Goal: Navigation & Orientation: Locate item on page

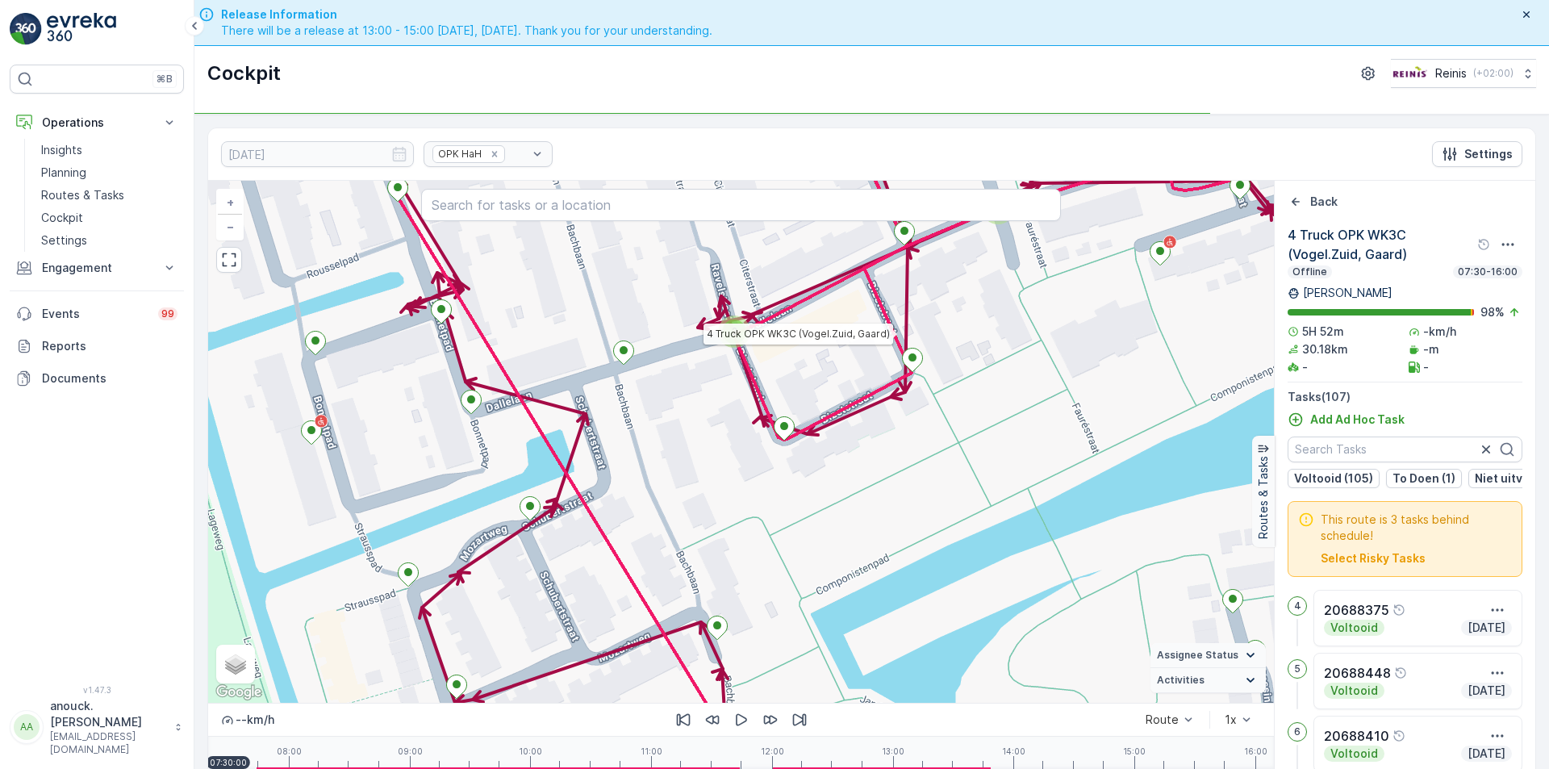
scroll to position [46, 0]
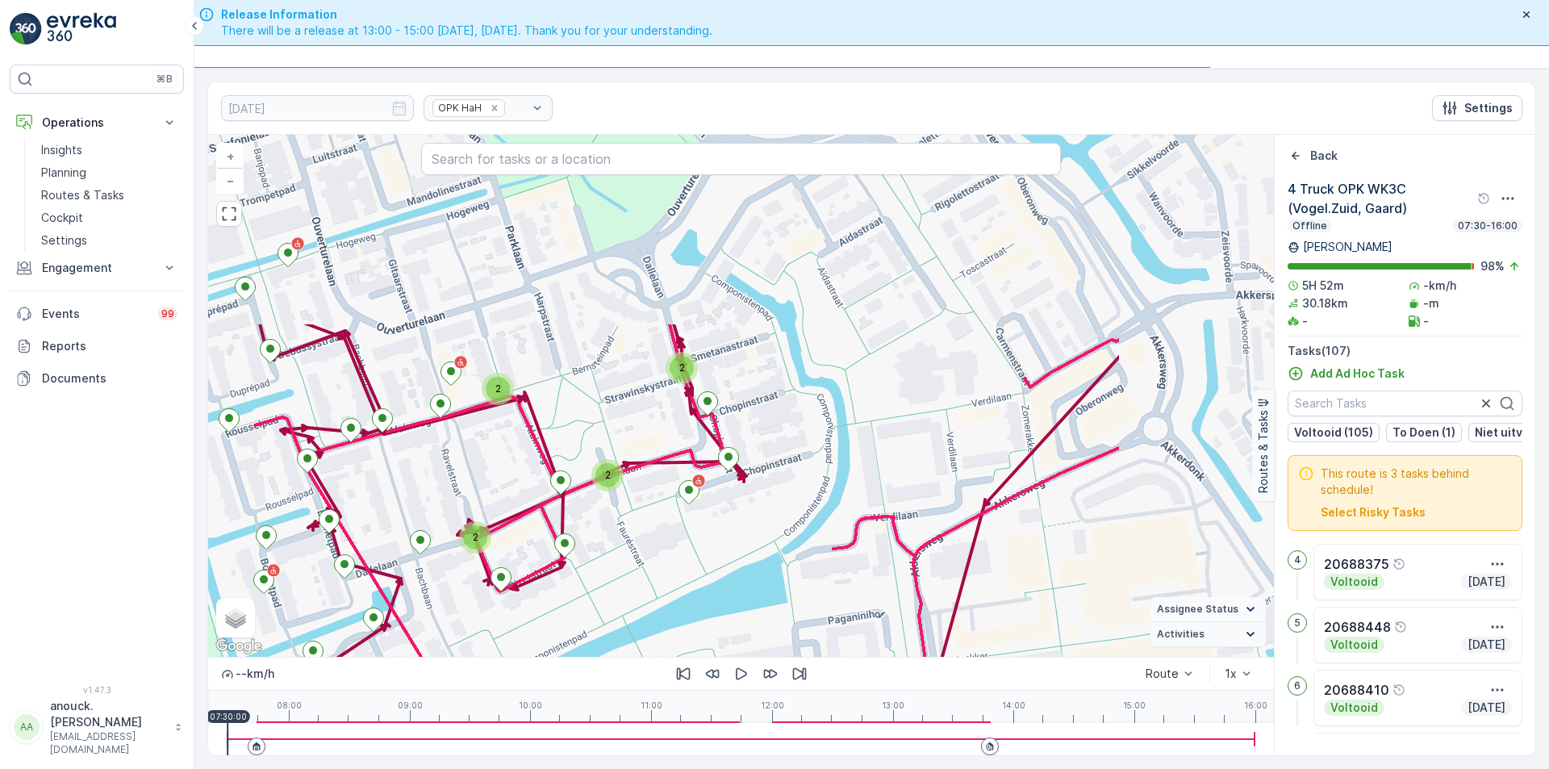
drag, startPoint x: 820, startPoint y: 371, endPoint x: 749, endPoint y: 521, distance: 166.0
click at [749, 521] on div "2 2 2 2 2 2 2 3 2 2 2 2 + − Satellite Roadmap Terrain Hybrid Leaflet Keyboard s…" at bounding box center [741, 396] width 1066 height 522
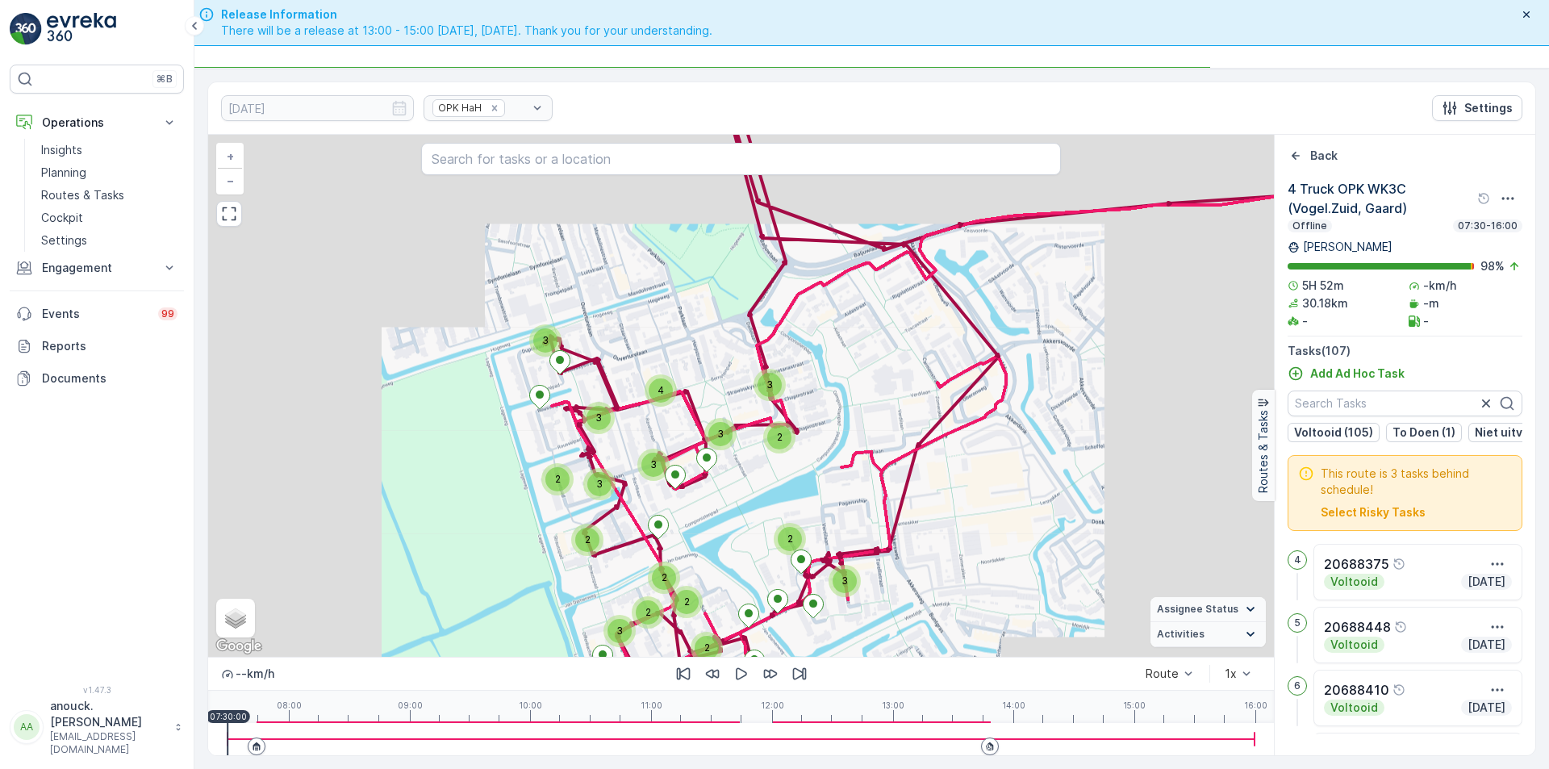
drag, startPoint x: 950, startPoint y: 401, endPoint x: 853, endPoint y: 470, distance: 119.1
click at [826, 522] on div "3 2 2 3 3 3 3 2 2 2 2 3 3 3 2 2 2 2 3 2 3 3 2 3 3 2 3 3 4 + − Satellite Roadmap…" at bounding box center [741, 396] width 1066 height 522
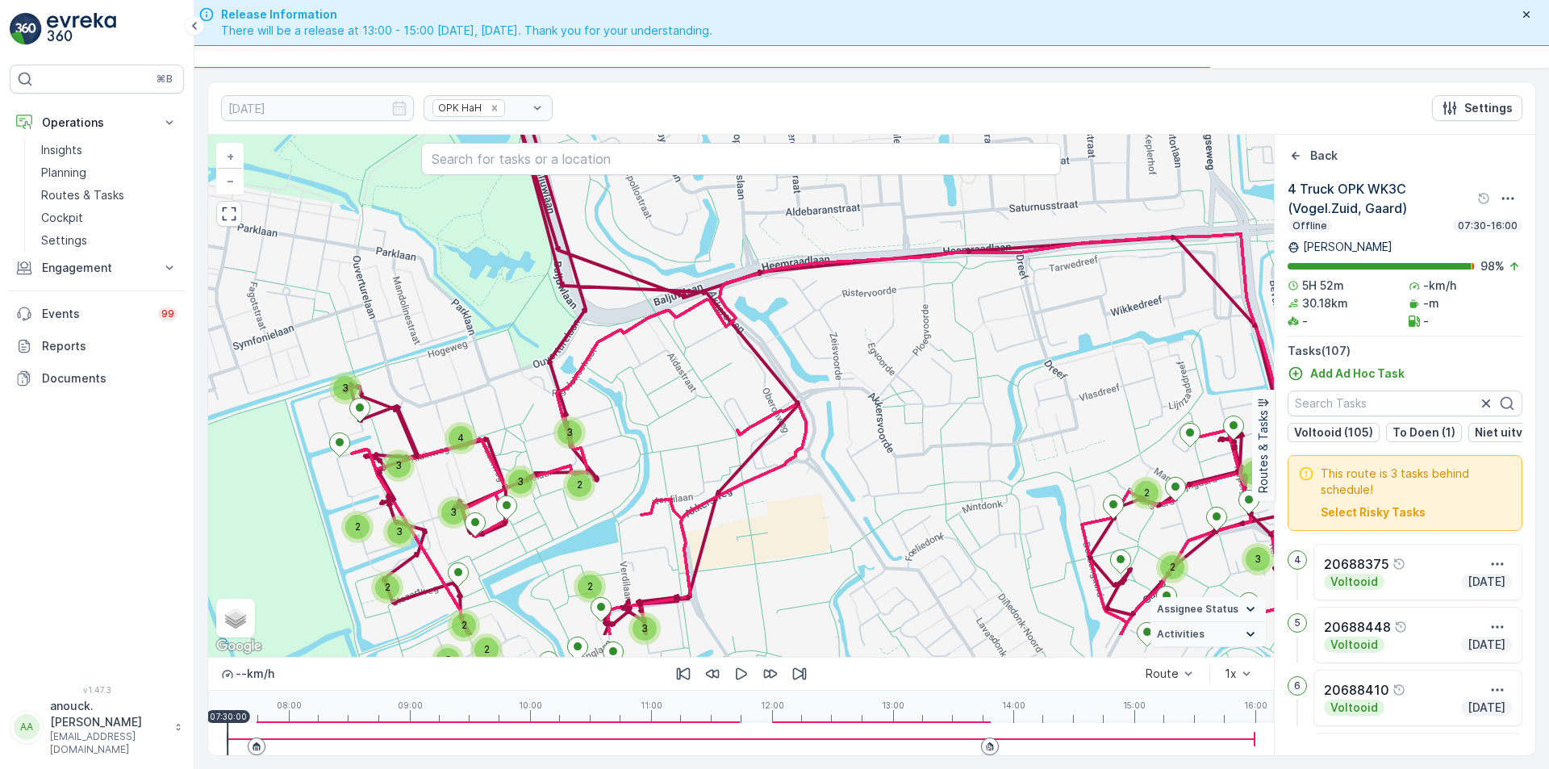
drag, startPoint x: 887, startPoint y: 377, endPoint x: 815, endPoint y: 283, distance: 118.6
click at [815, 283] on div "3 2 2 3 3 3 3 2 2 2 2 3 3 3 2 2 2 2 3 2 3 3 2 3 3 2 3 3 4 + − Satellite Roadmap…" at bounding box center [741, 396] width 1066 height 522
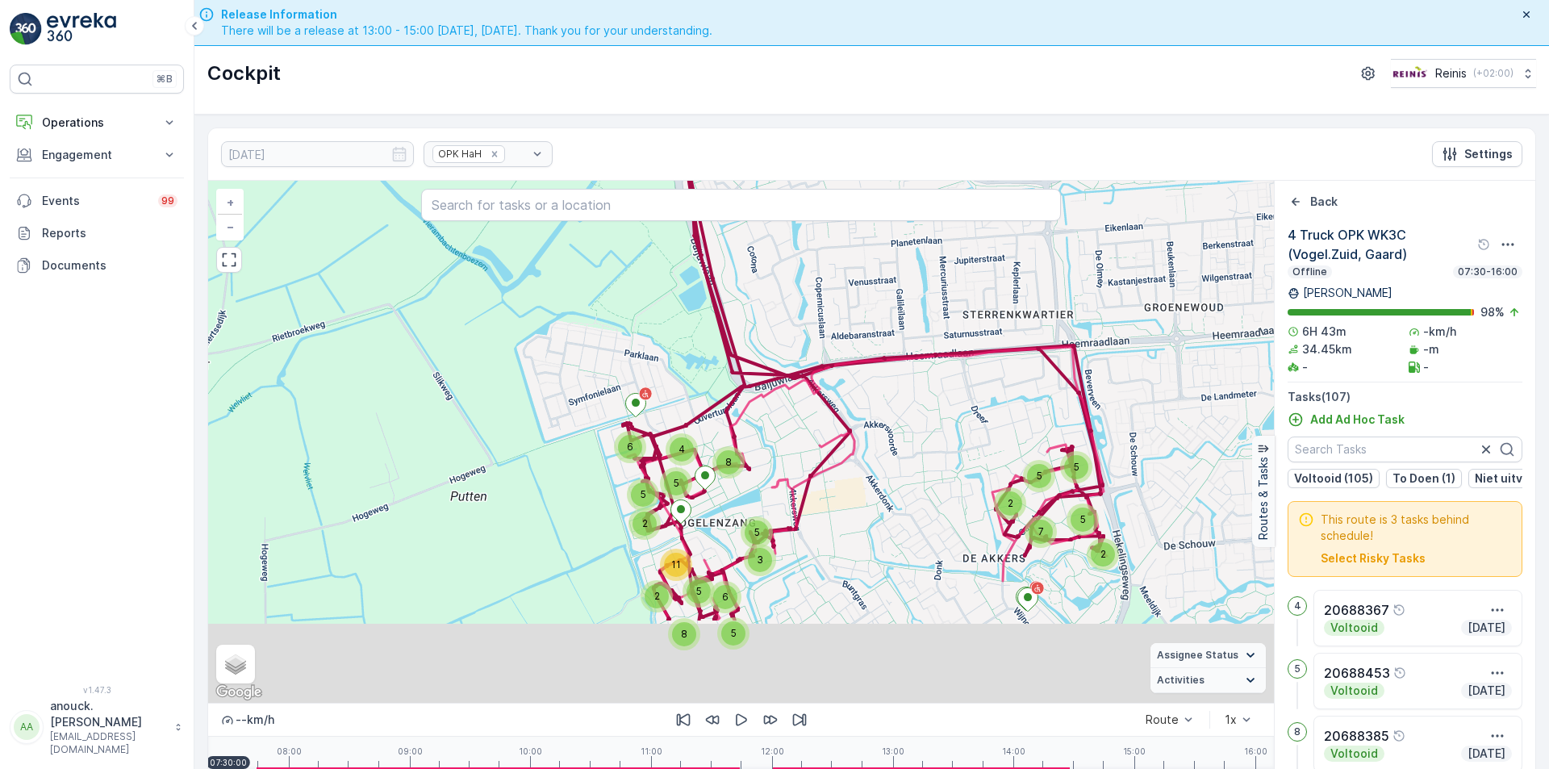
drag, startPoint x: 907, startPoint y: 593, endPoint x: 861, endPoint y: 417, distance: 181.8
click at [861, 417] on div "2 2 5 5 7 5 5 3 6 5 5 8 2 11 8 5 6 2 5 4 + − Satellite Roadmap Terrain Hybrid L…" at bounding box center [741, 442] width 1066 height 522
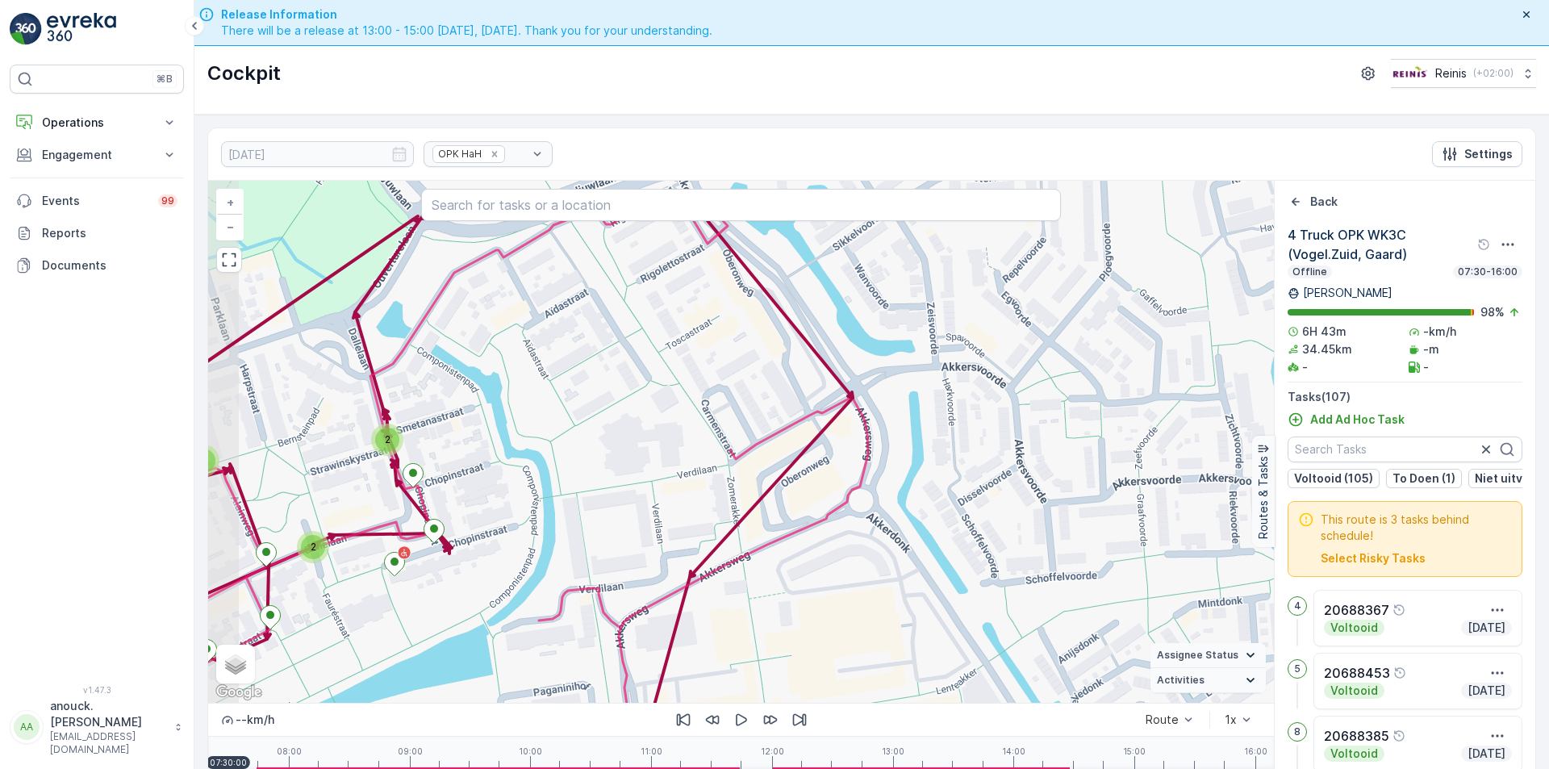
drag, startPoint x: 845, startPoint y: 448, endPoint x: 925, endPoint y: 529, distance: 114.6
click at [925, 529] on div "2 2 2 2 2 3 2 2 2 2 2 2 + − Satellite Roadmap Terrain Hybrid Leaflet Keyboard s…" at bounding box center [741, 442] width 1066 height 522
click at [745, 720] on icon "button" at bounding box center [741, 719] width 16 height 16
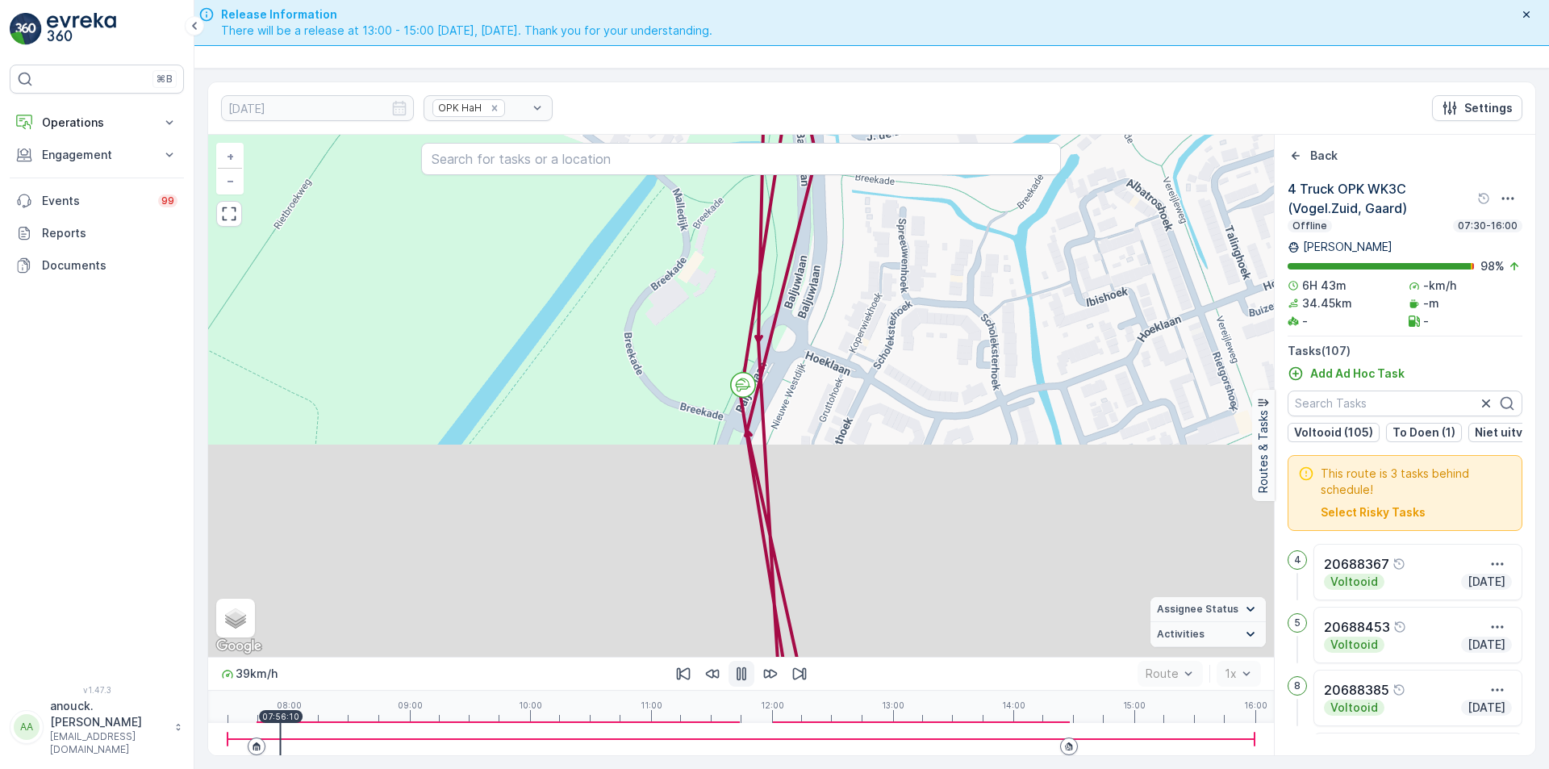
drag, startPoint x: 233, startPoint y: 732, endPoint x: 279, endPoint y: 733, distance: 46.0
click at [279, 733] on div at bounding box center [740, 739] width 1027 height 32
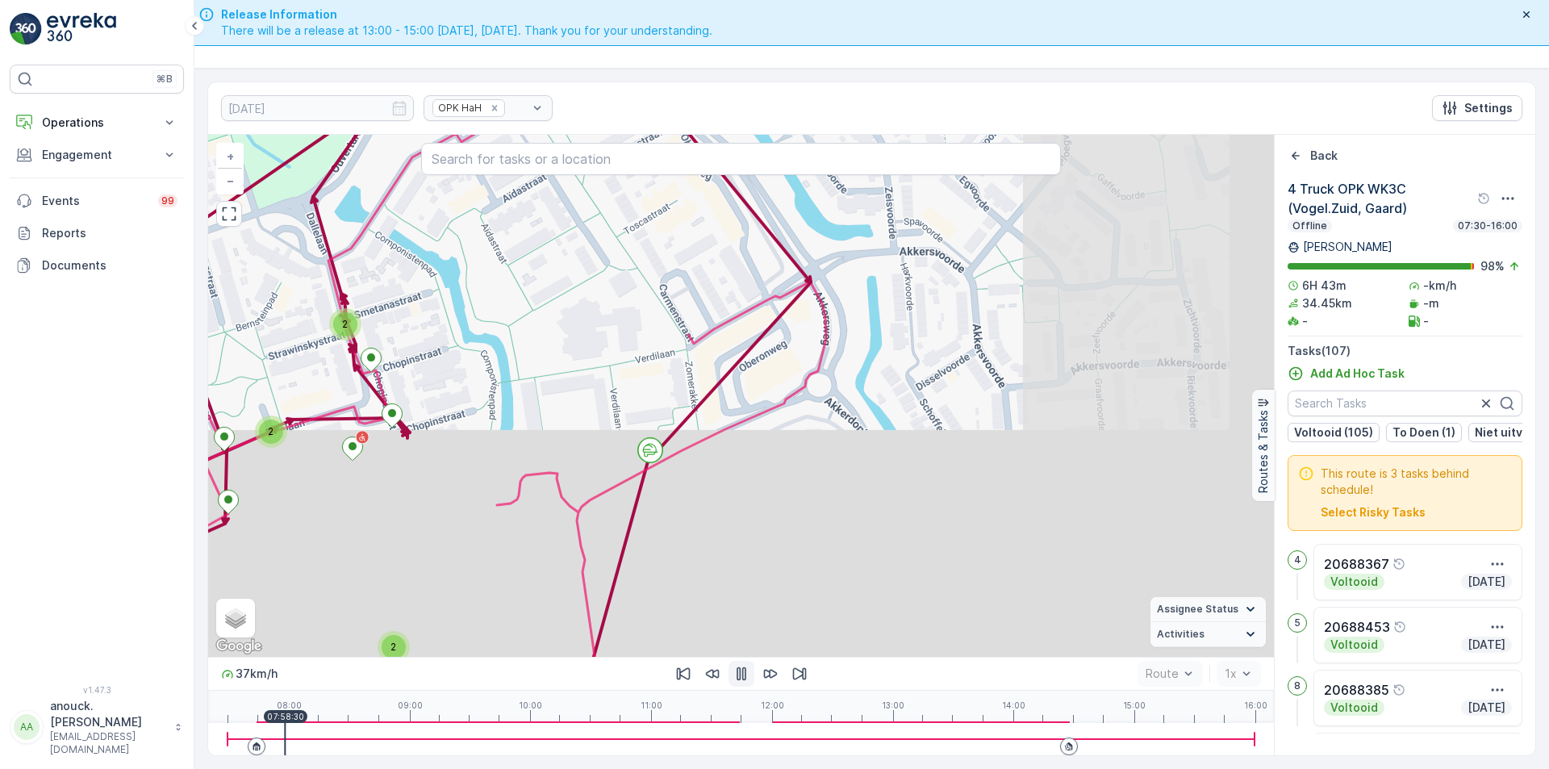
click at [683, 513] on div "2 2 2 2 2 3 2 2 2 2 2 2 + − Satellite Roadmap Terrain Hybrid Leaflet Keyboard s…" at bounding box center [741, 396] width 1066 height 522
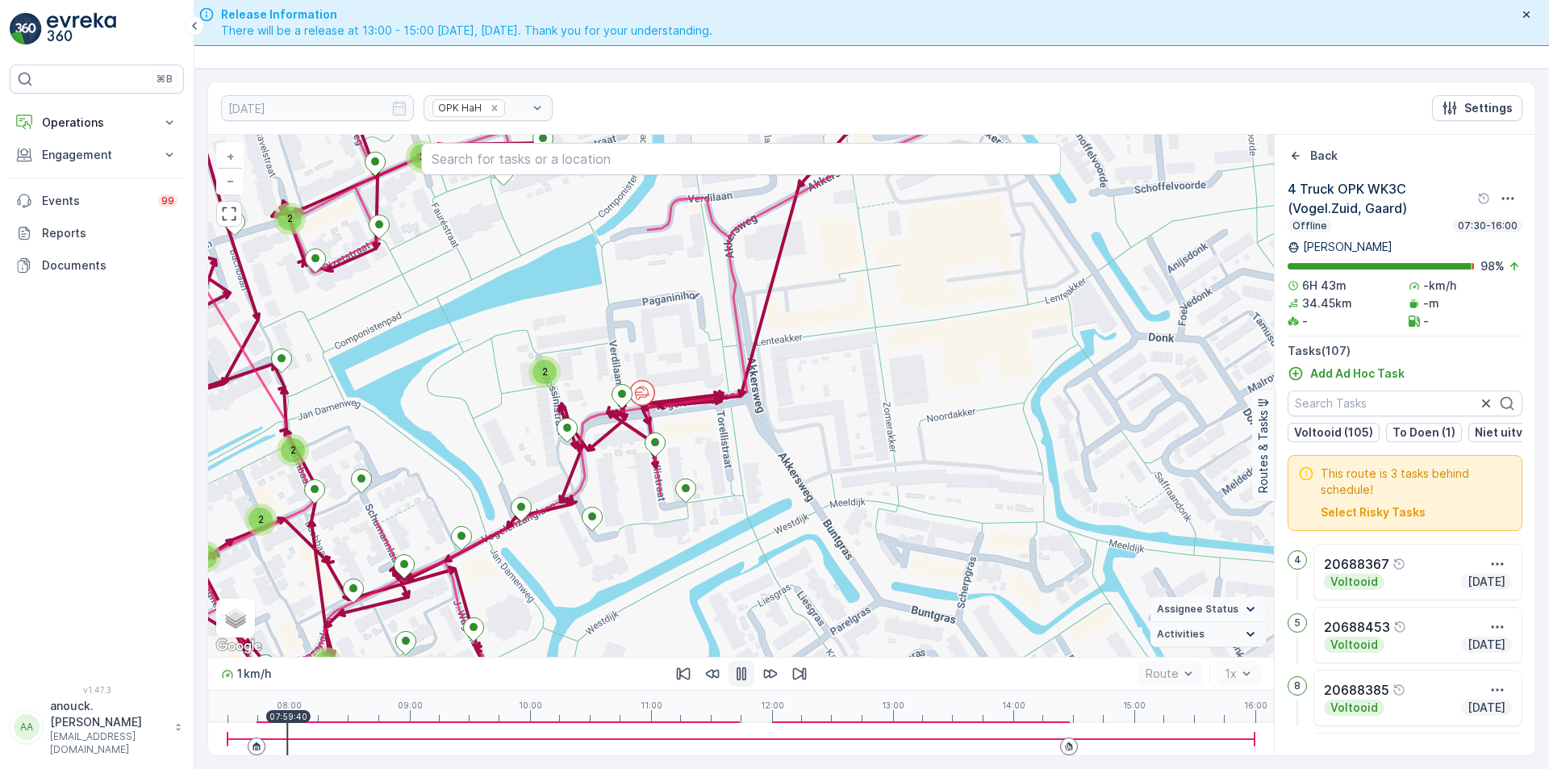
drag, startPoint x: 721, startPoint y: 663, endPoint x: 742, endPoint y: 672, distance: 22.8
click at [722, 663] on button "button" at bounding box center [712, 674] width 26 height 26
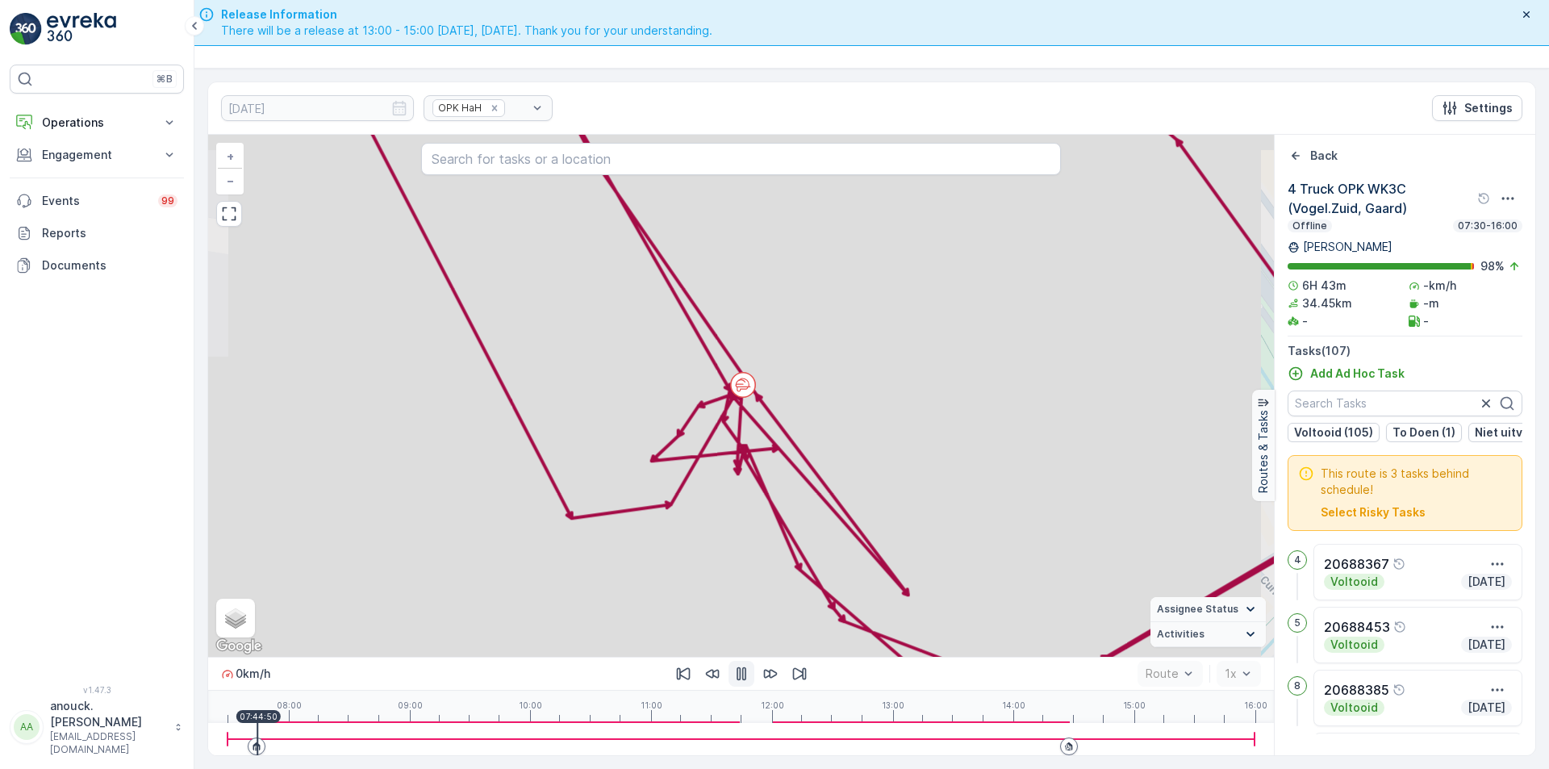
click at [742, 672] on icon "button" at bounding box center [741, 674] width 10 height 14
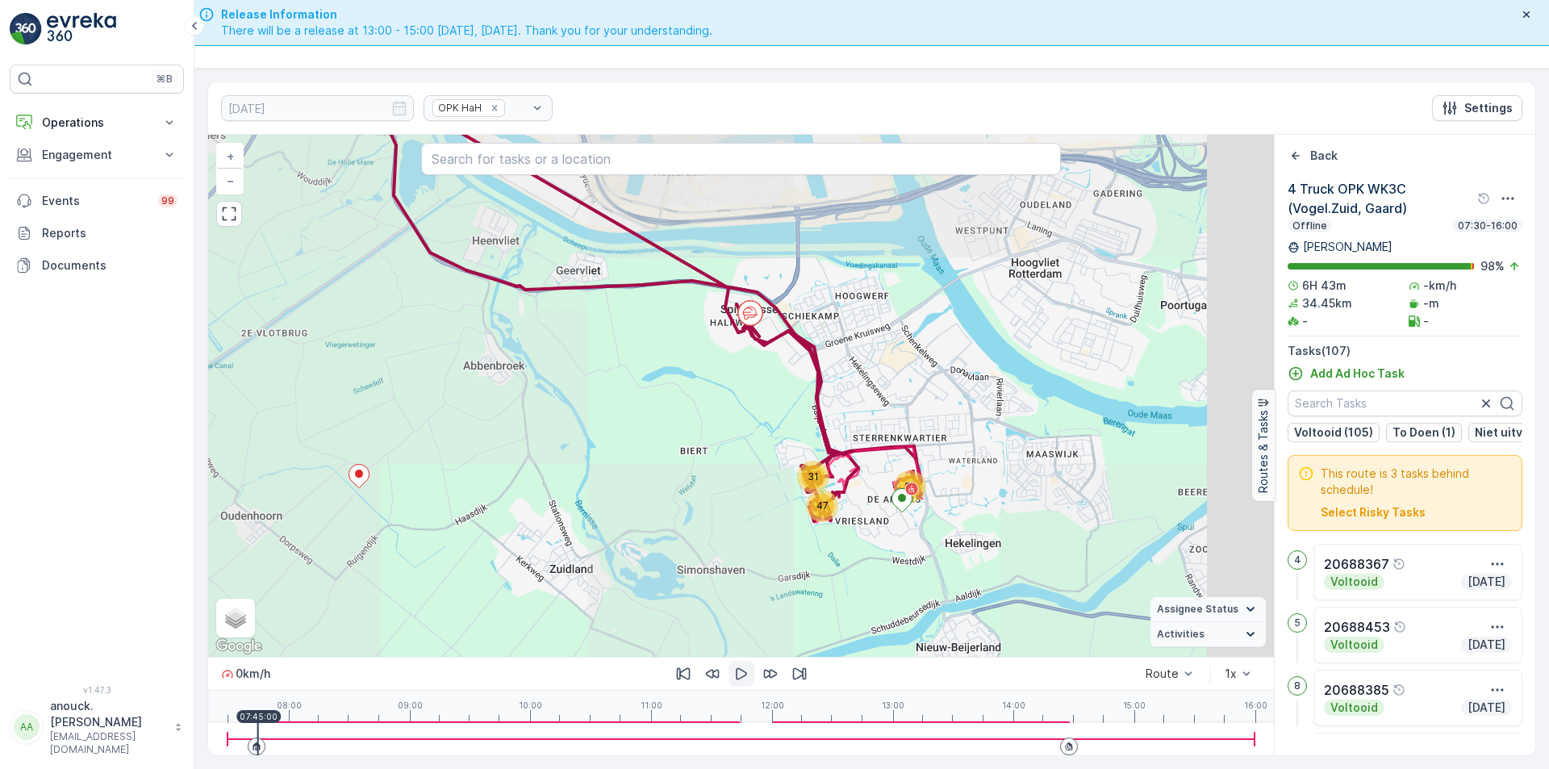
drag, startPoint x: 982, startPoint y: 522, endPoint x: 803, endPoint y: 303, distance: 283.1
click at [803, 303] on div "26 47 31 + − Satellite Roadmap Terrain Hybrid Leaflet Keyboard shortcuts Map Da…" at bounding box center [741, 396] width 1066 height 522
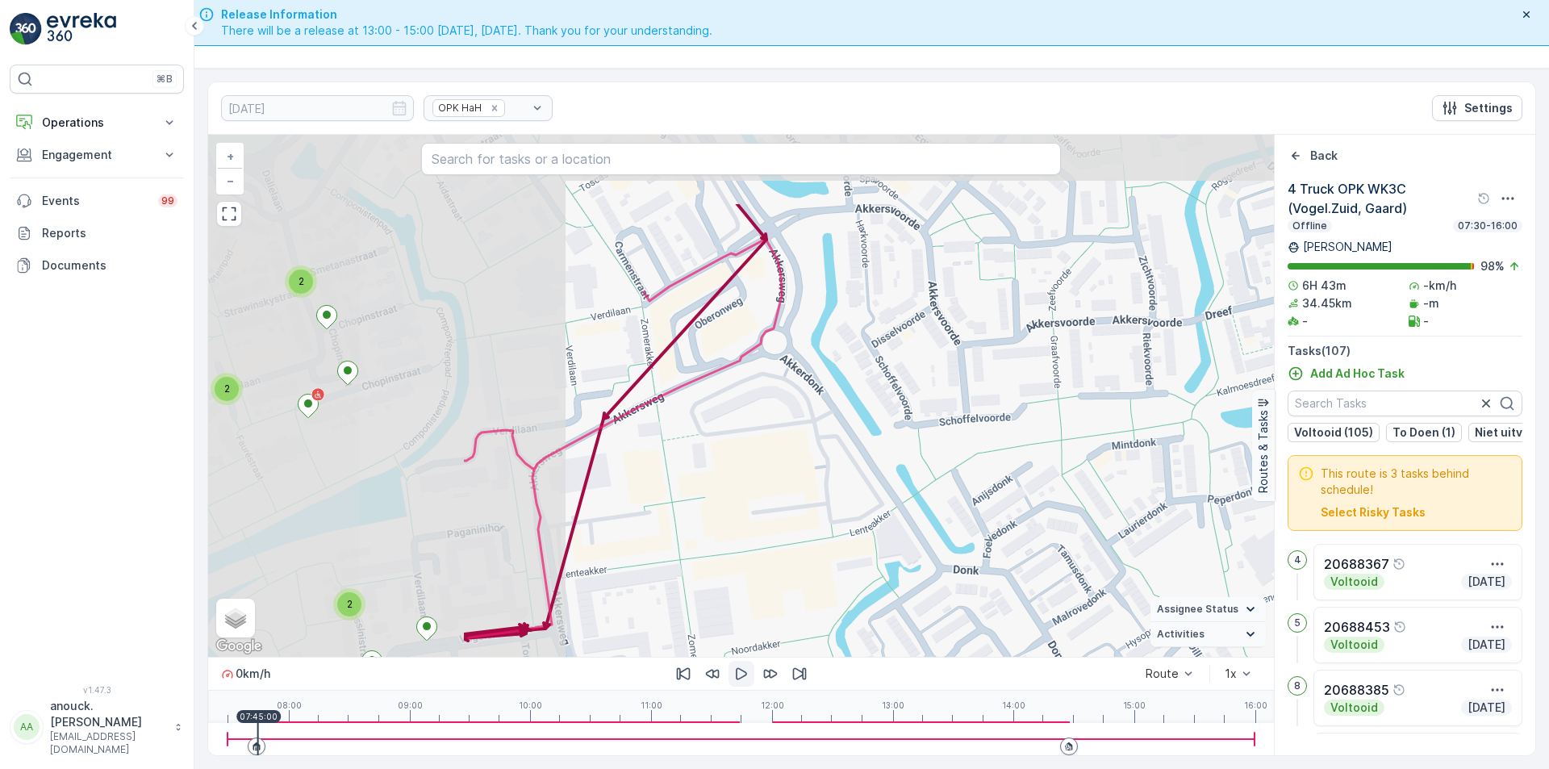
drag, startPoint x: 412, startPoint y: 320, endPoint x: 774, endPoint y: 443, distance: 382.4
click at [774, 443] on div "2 2 2 2 2 3 2 2 2 2 2 2 + − Satellite Roadmap Terrain Hybrid Leaflet Keyboard s…" at bounding box center [741, 396] width 1066 height 522
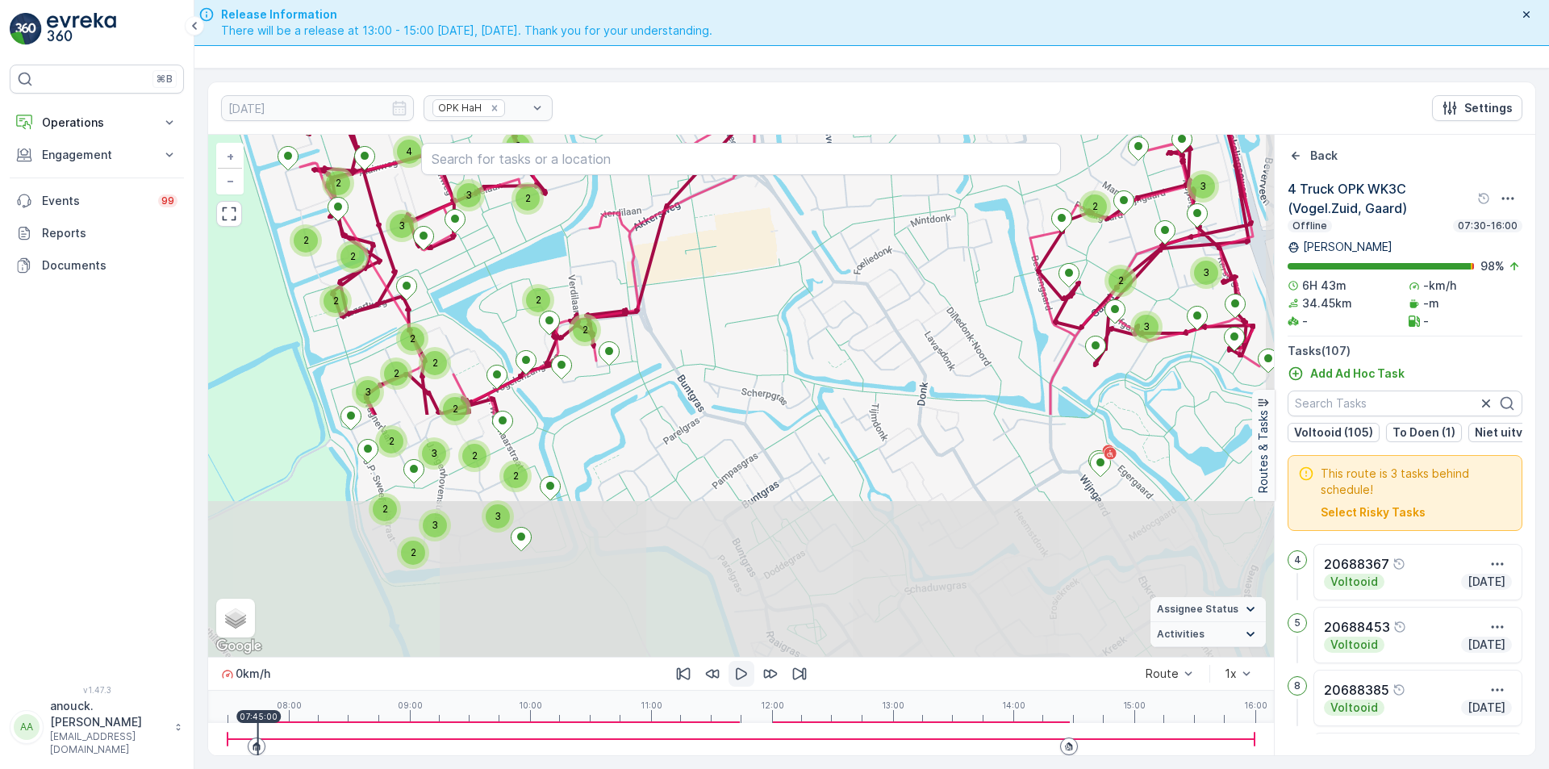
drag, startPoint x: 823, startPoint y: 497, endPoint x: 777, endPoint y: 294, distance: 207.6
click at [777, 294] on div "3 2 2 3 3 3 2 2 2 2 2 3 3 2 2 2 3 2 2 2 2 3 3 3 2 2 2 2 2 4 + − Satellite Roadm…" at bounding box center [741, 396] width 1066 height 522
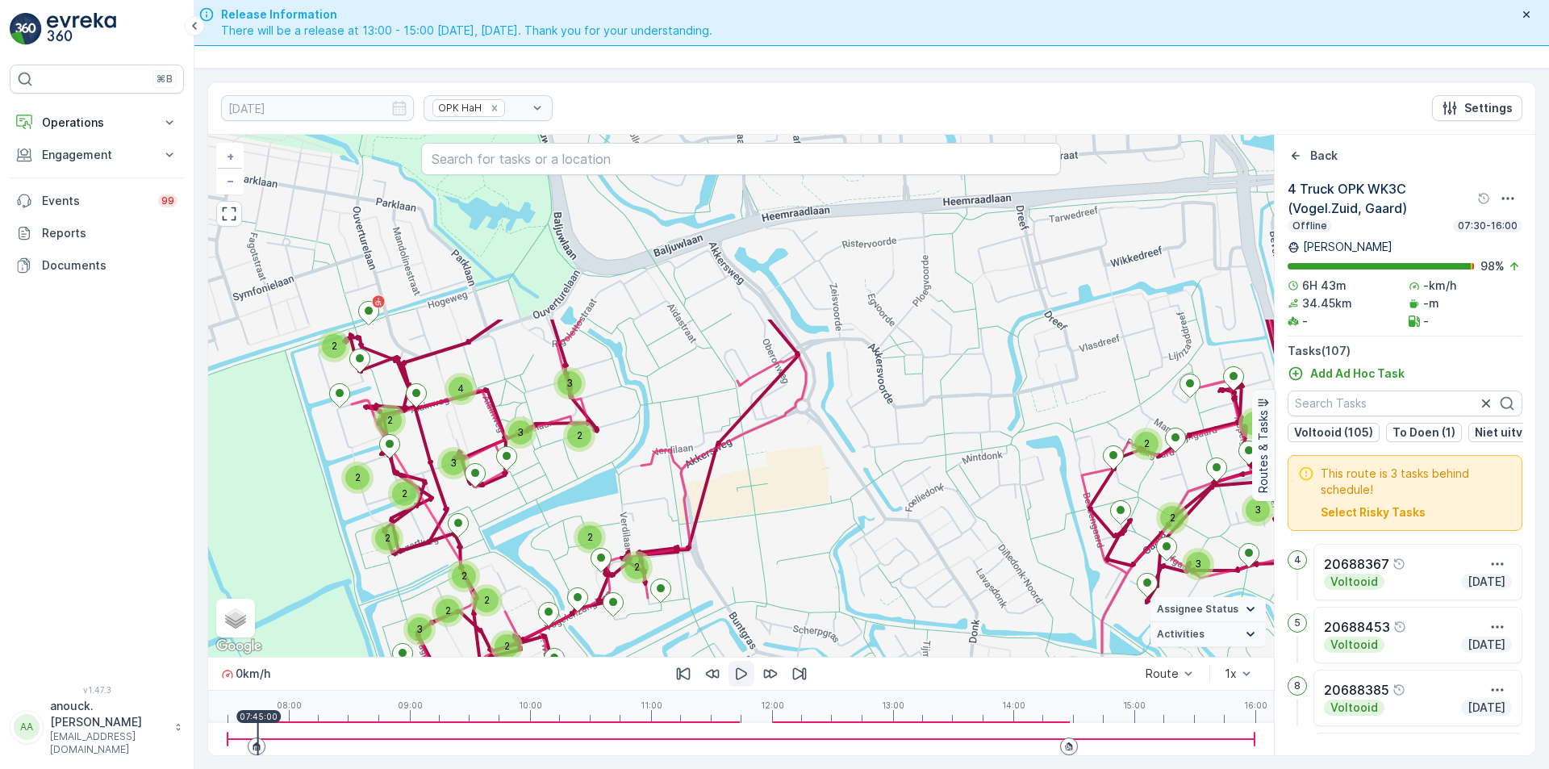
drag, startPoint x: 812, startPoint y: 474, endPoint x: 831, endPoint y: 544, distance: 72.6
click at [831, 544] on div "3 2 2 3 3 3 2 2 2 2 2 3 3 2 2 2 3 2 2 2 2 3 3 3 2 2 2 2 2 4 + − Satellite Roadm…" at bounding box center [741, 396] width 1066 height 522
